Goal: Navigation & Orientation: Find specific page/section

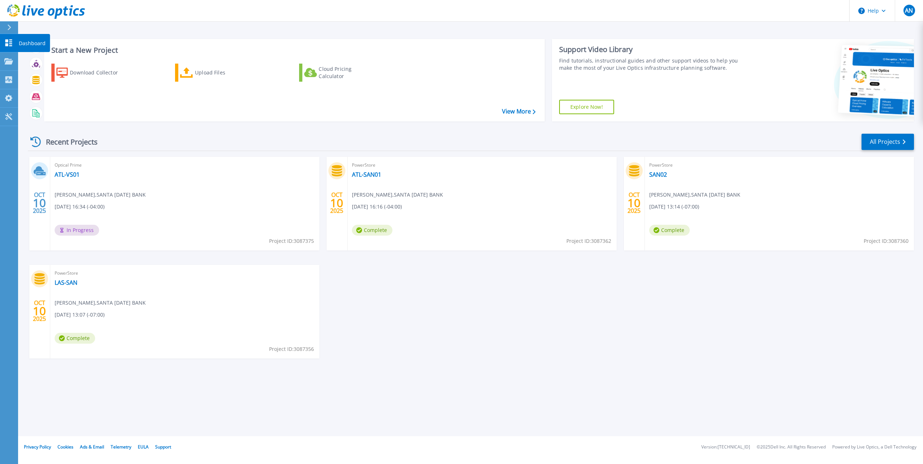
drag, startPoint x: 0, startPoint y: 0, endPoint x: 7, endPoint y: 46, distance: 46.1
click at [7, 46] on icon at bounding box center [8, 42] width 7 height 7
click at [30, 44] on p "Dashboard" at bounding box center [32, 43] width 27 height 19
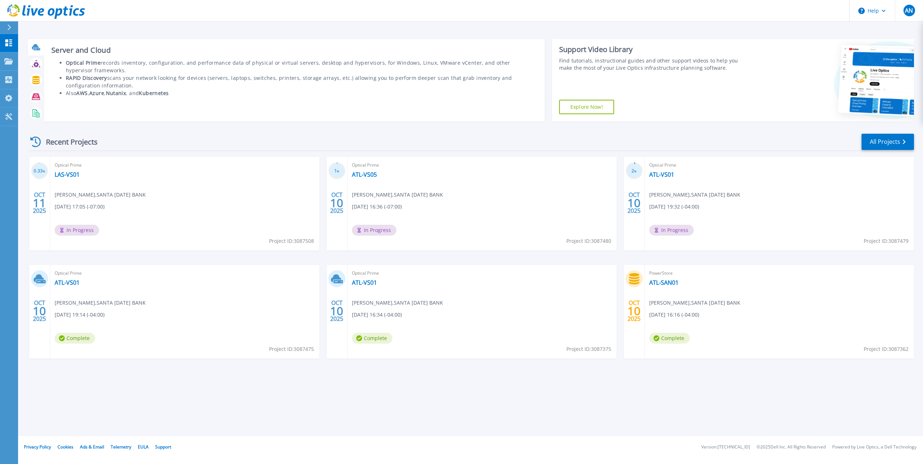
click at [36, 46] on icon at bounding box center [35, 46] width 7 height 5
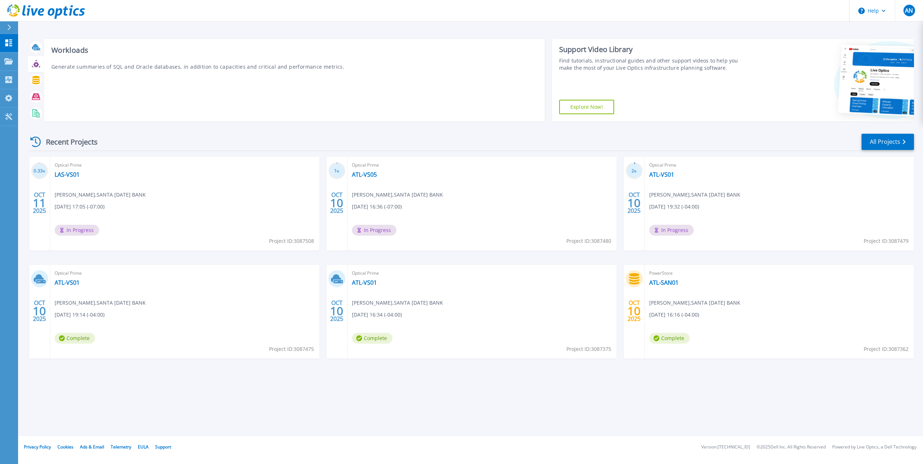
click at [34, 68] on div at bounding box center [36, 63] width 13 height 13
click at [32, 81] on icon at bounding box center [36, 80] width 8 height 8
click at [35, 98] on icon at bounding box center [36, 96] width 8 height 7
click at [36, 145] on icon at bounding box center [35, 142] width 10 height 10
click at [867, 139] on link "All Projects" at bounding box center [887, 142] width 52 height 16
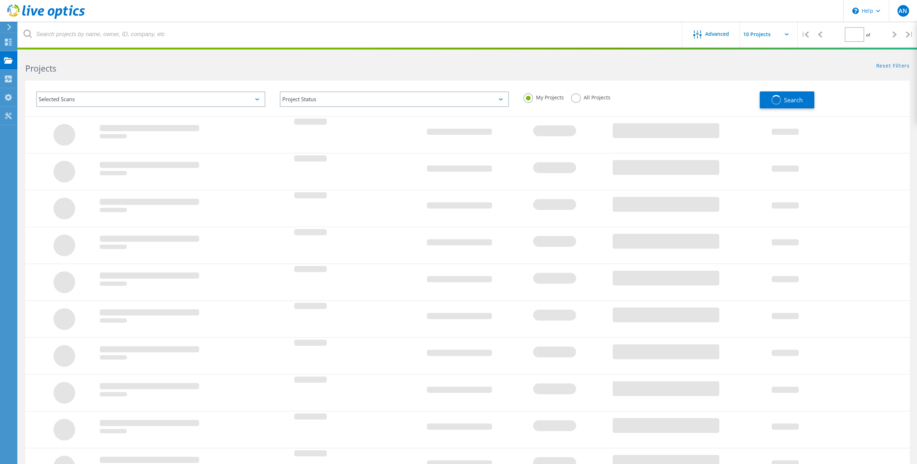
type input "1"
